Goal: Information Seeking & Learning: Learn about a topic

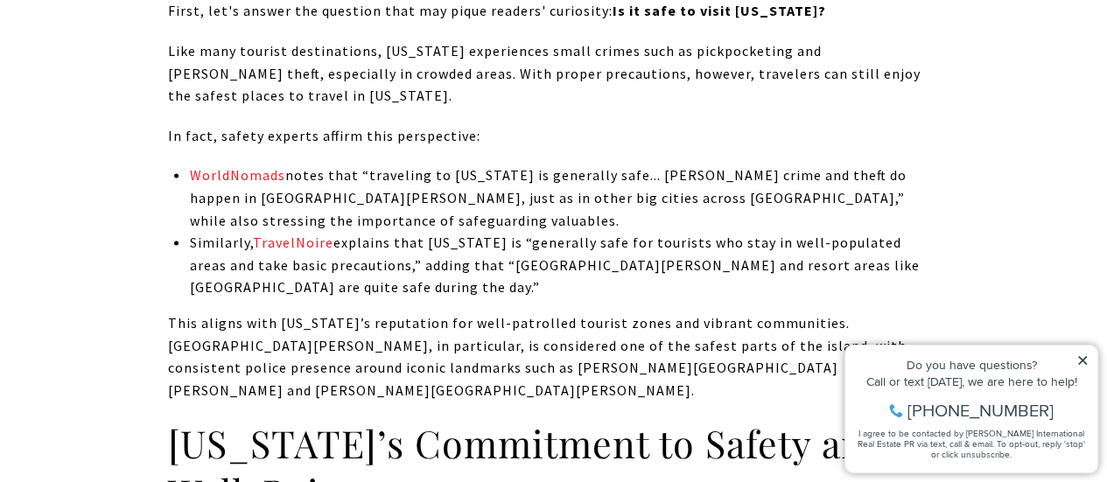
scroll to position [1713, 0]
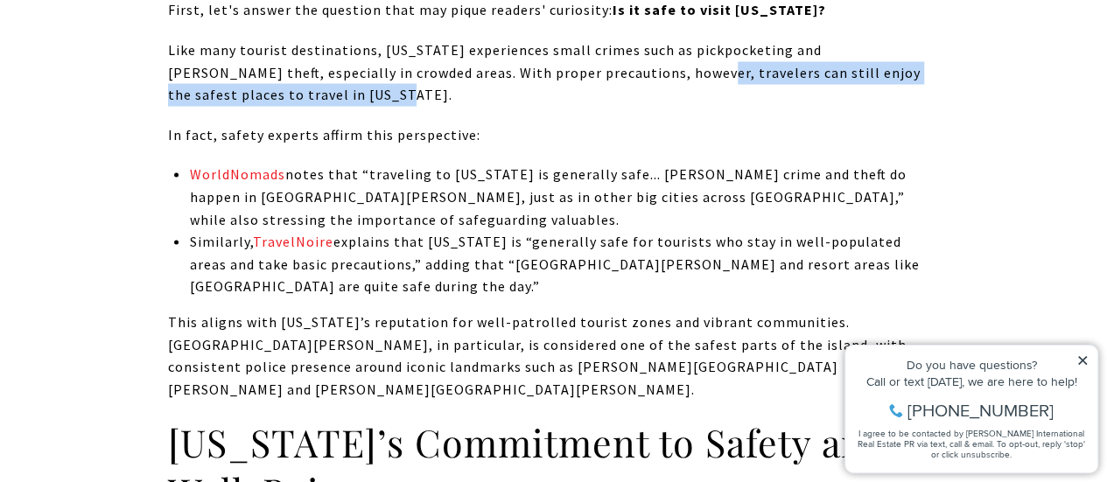
drag, startPoint x: 614, startPoint y: 68, endPoint x: 633, endPoint y: 87, distance: 27.2
click at [633, 87] on p "Like many tourist destinations, [US_STATE] experiences small crimes such as pic…" at bounding box center [554, 72] width 772 height 67
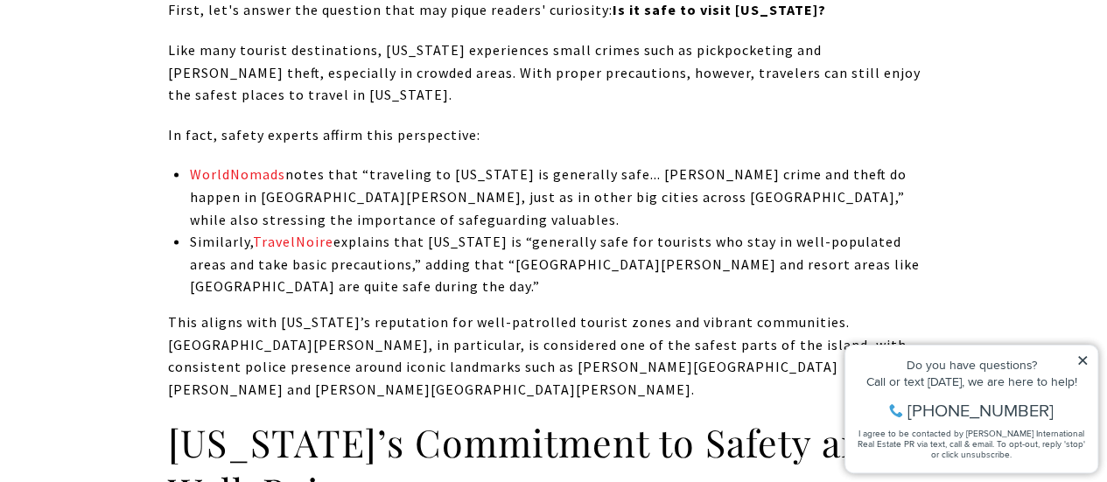
scroll to position [1791, 0]
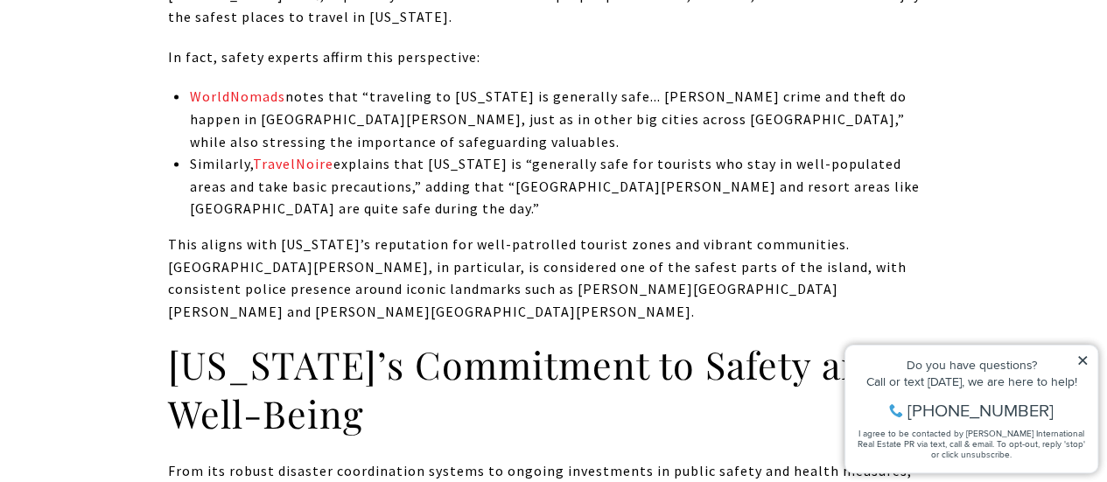
click at [633, 87] on p "WorldNomads notes that “traveling to [US_STATE] is generally safe... [PERSON_NA…" at bounding box center [564, 119] width 750 height 67
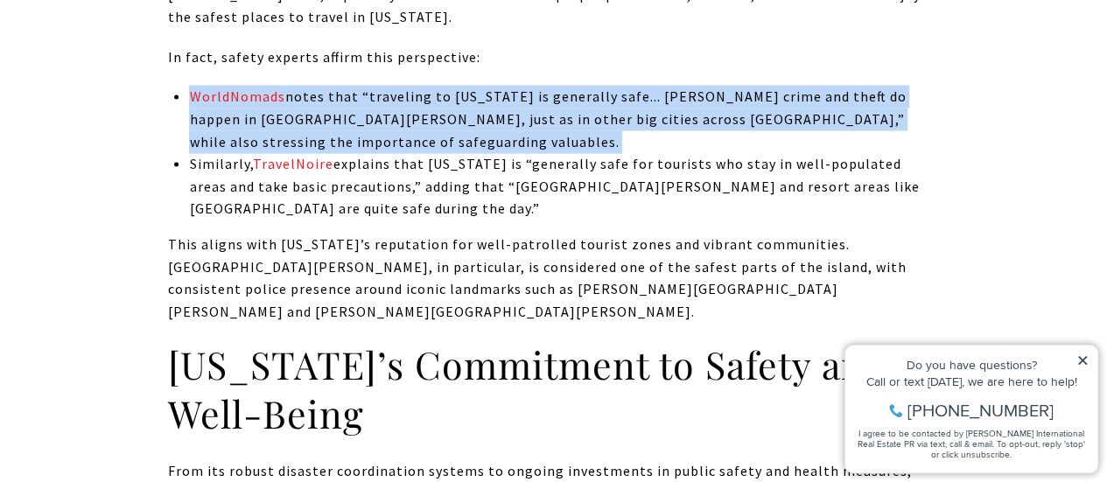
click at [633, 87] on p "WorldNomads notes that “traveling to [US_STATE] is generally safe... [PERSON_NA…" at bounding box center [564, 119] width 750 height 67
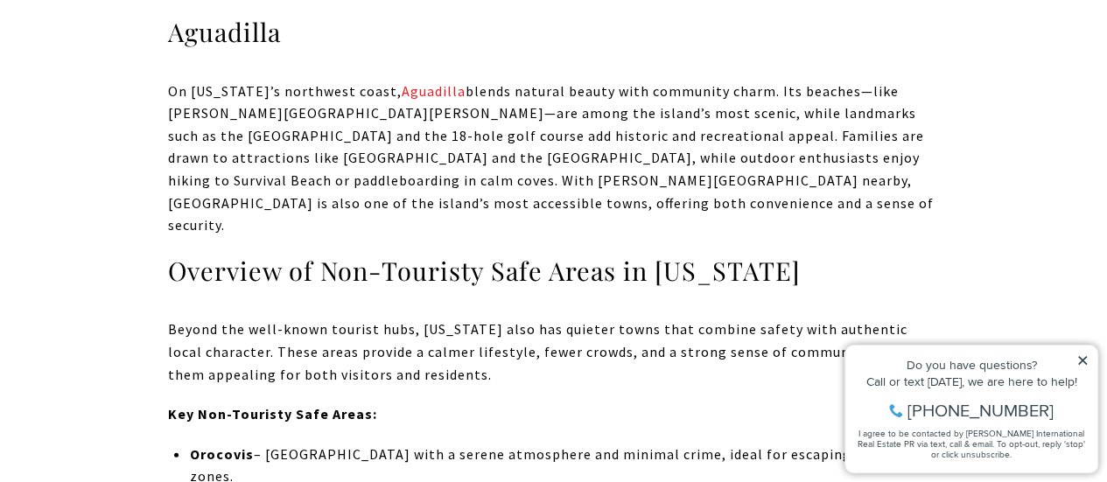
scroll to position [5550, 0]
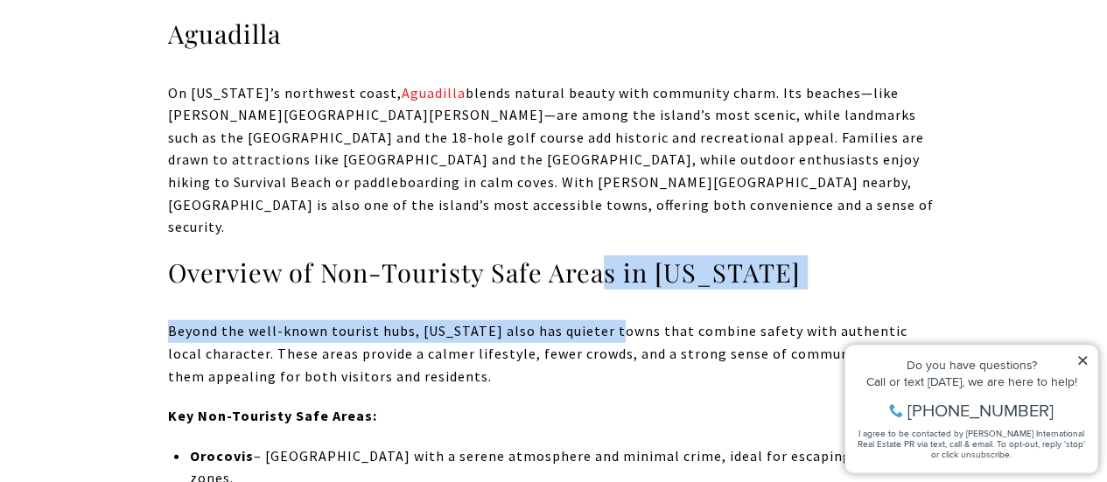
drag, startPoint x: 601, startPoint y: 71, endPoint x: 605, endPoint y: 136, distance: 64.8
click at [605, 320] on p "Beyond the well-known tourist hubs, [US_STATE] also has quieter towns that comb…" at bounding box center [554, 353] width 772 height 67
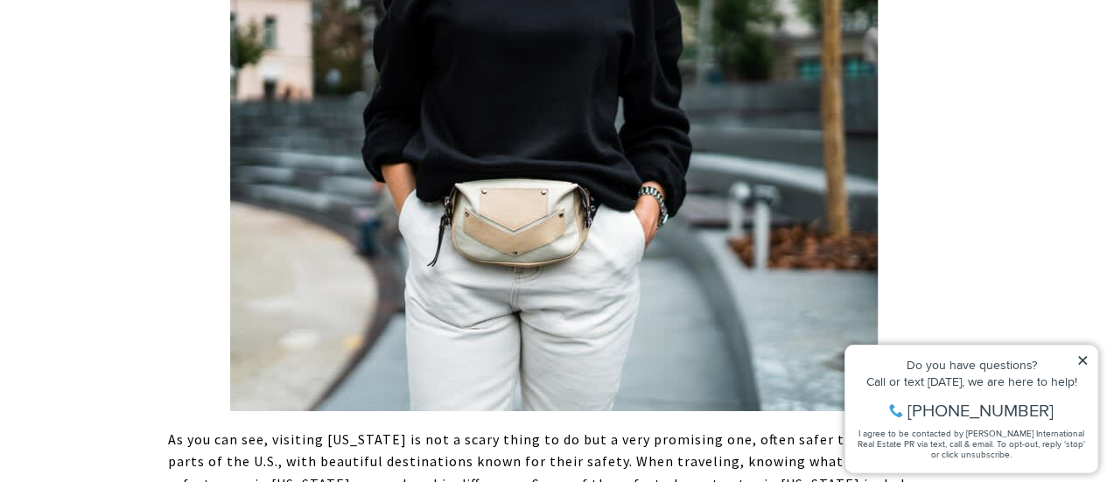
scroll to position [9526, 0]
